Goal: Task Accomplishment & Management: Manage account settings

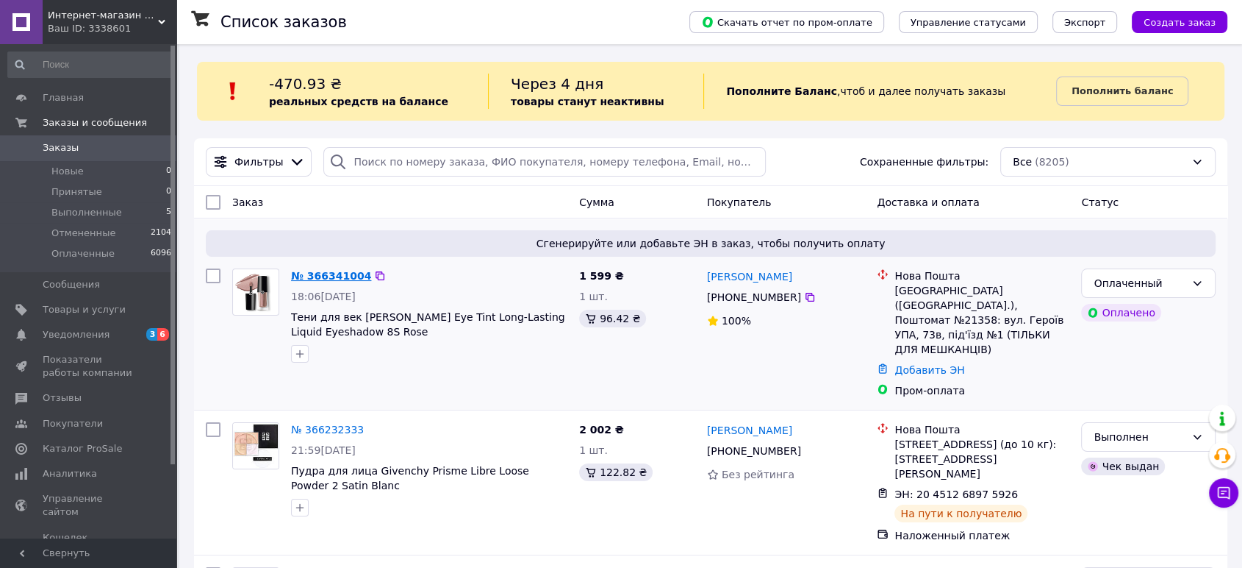
click at [330, 273] on link "№ 366341004" at bounding box center [331, 276] width 80 height 12
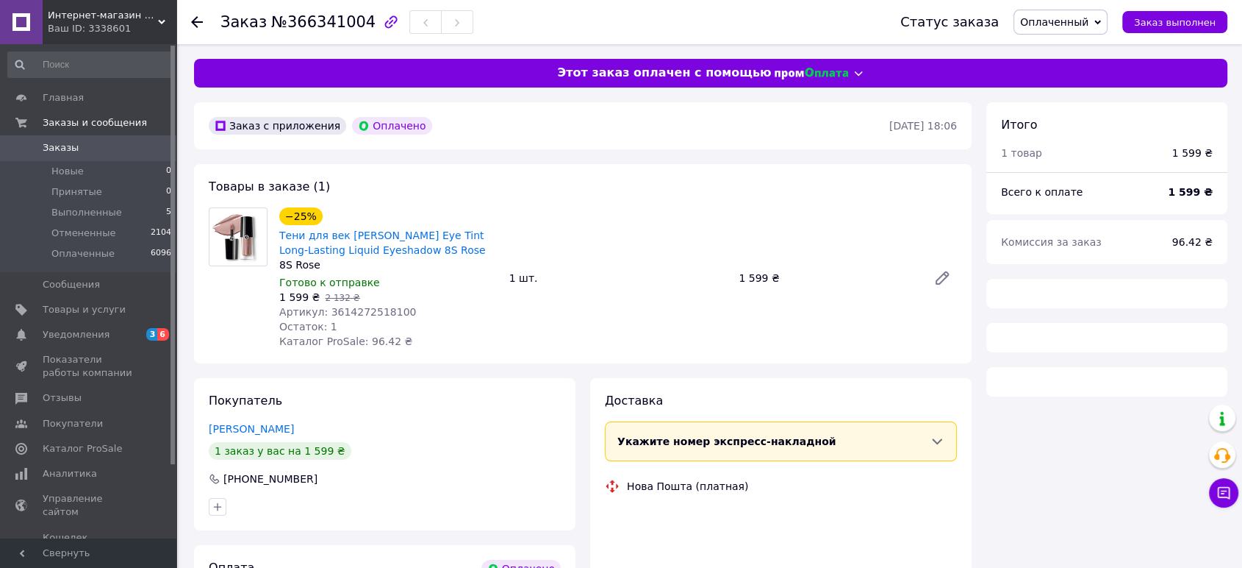
click at [1089, 18] on span "Оплаченный" at bounding box center [1054, 22] width 68 height 12
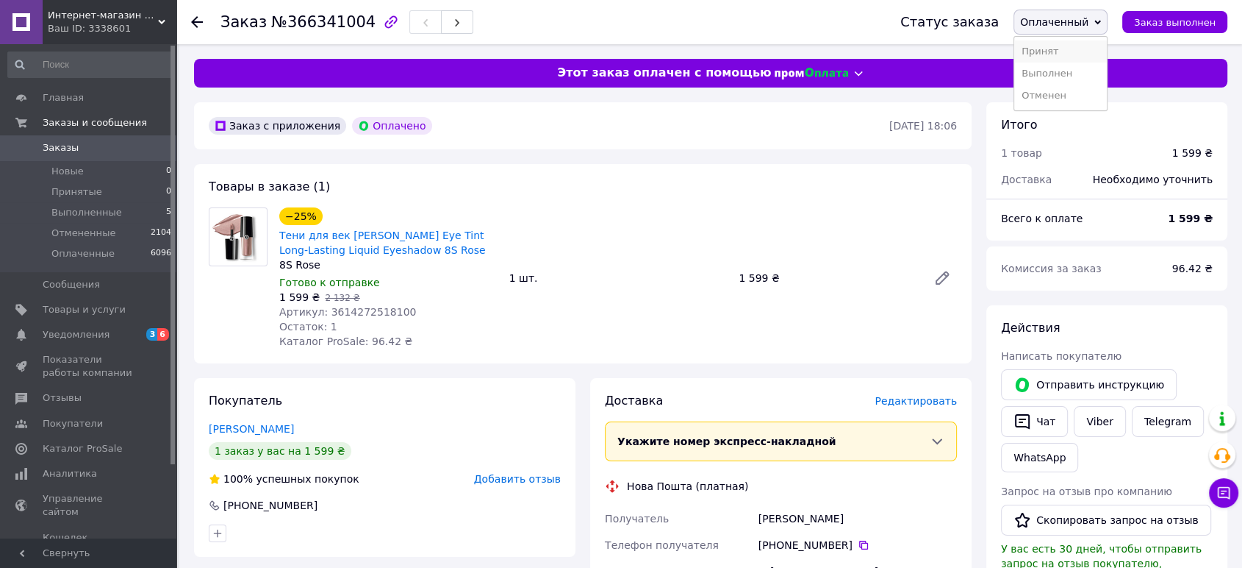
click at [1068, 56] on li "Принят" at bounding box center [1061, 51] width 93 height 22
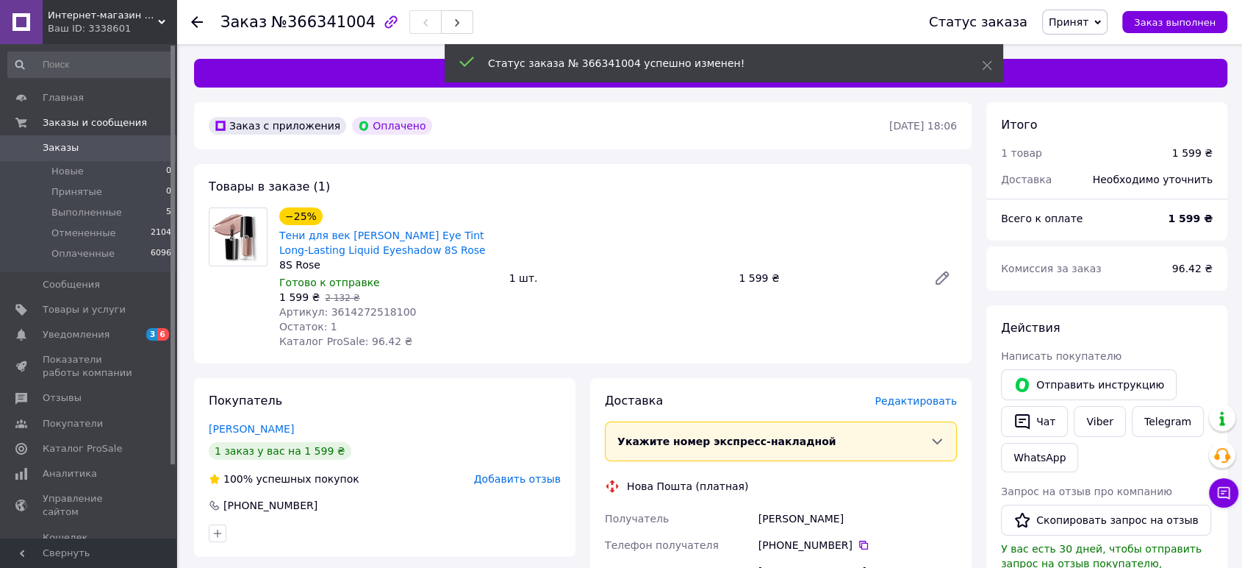
click at [374, 310] on span "Артикул: 3614272518100" at bounding box center [347, 312] width 137 height 12
copy span "3614272518100"
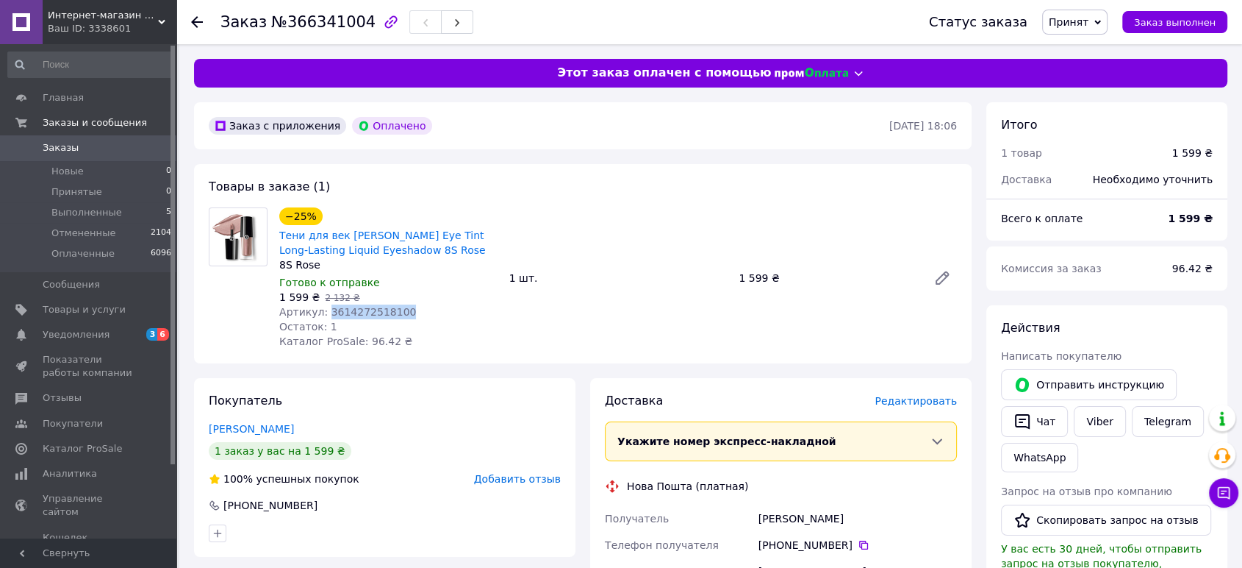
click at [53, 150] on span "Заказы" at bounding box center [61, 147] width 36 height 13
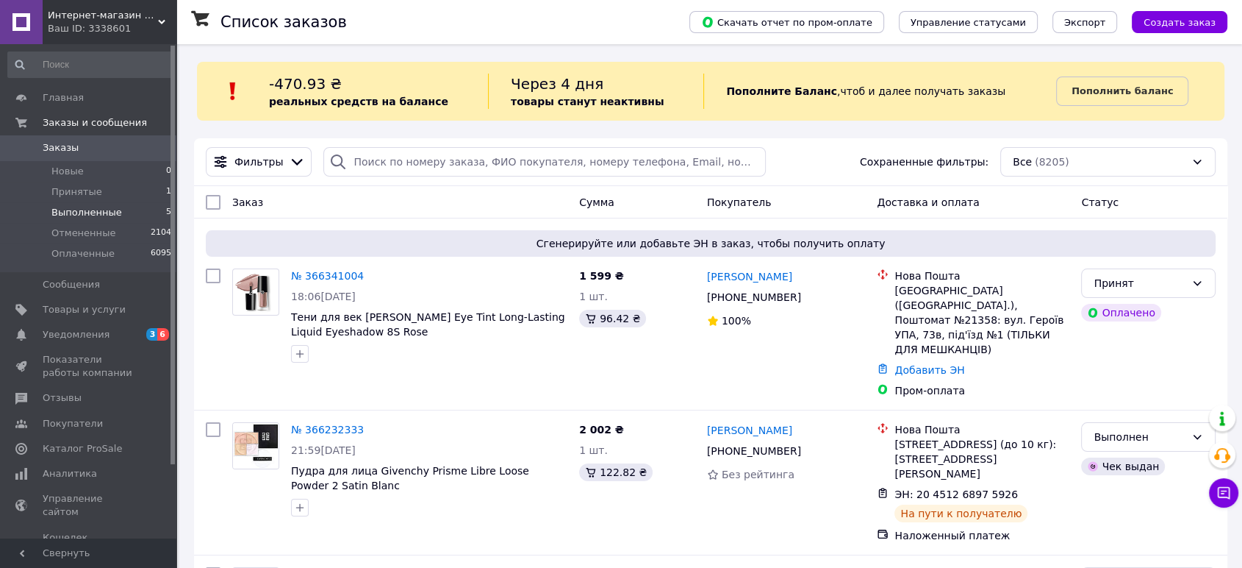
click at [59, 218] on span "Выполненные" at bounding box center [86, 212] width 71 height 13
